Goal: Information Seeking & Learning: Find specific fact

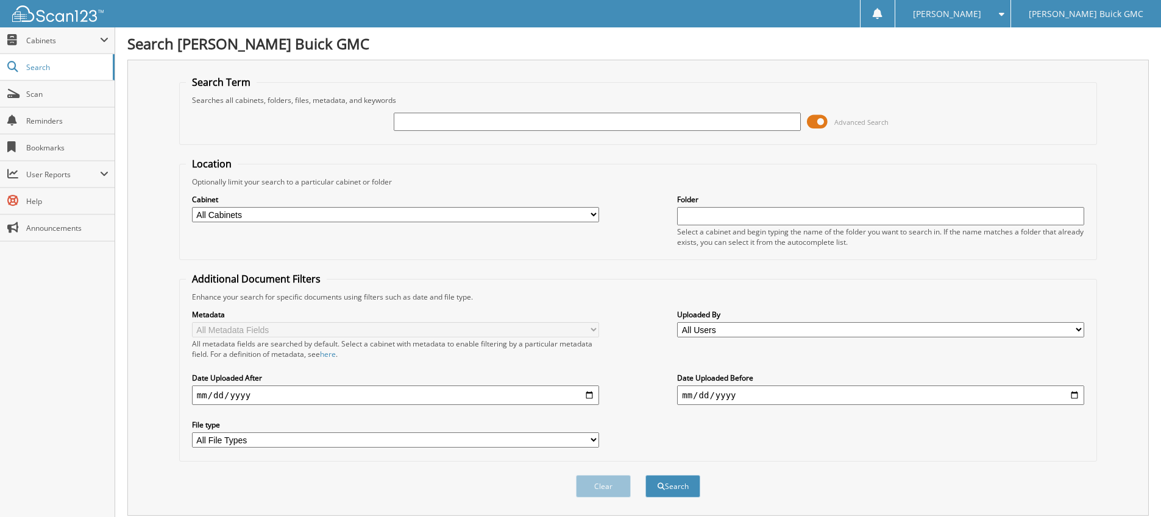
click at [44, 72] on span "Search" at bounding box center [66, 67] width 80 height 10
click at [439, 120] on input "text" at bounding box center [597, 122] width 407 height 18
type input "[US_VEHICLE_IDENTIFICATION_NUMBER]"
click at [645, 475] on button "Search" at bounding box center [672, 486] width 55 height 23
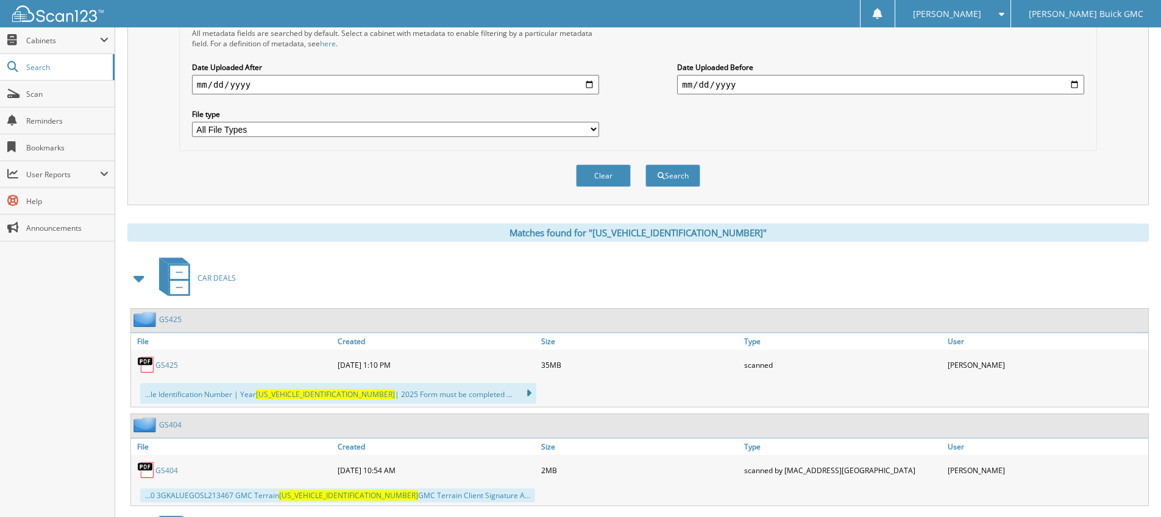
scroll to position [366, 0]
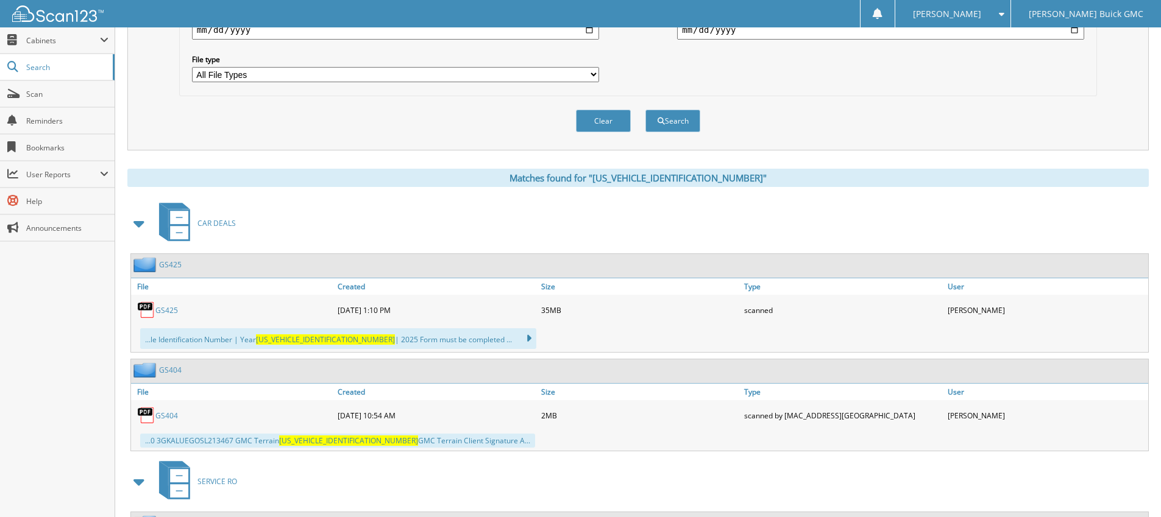
click at [163, 315] on link "GS425" at bounding box center [166, 310] width 23 height 10
